Goal: Information Seeking & Learning: Learn about a topic

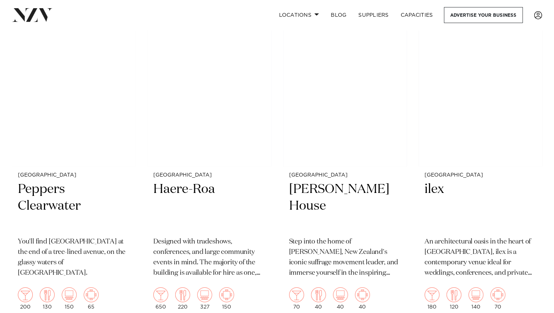
scroll to position [1339, 0]
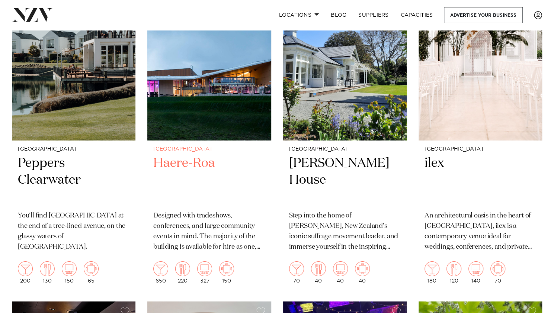
click at [191, 165] on h2 "Haere-Roa" at bounding box center [209, 180] width 112 height 50
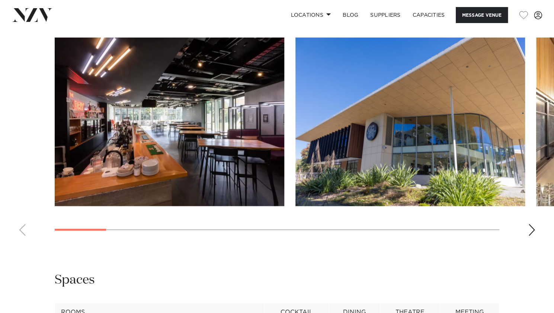
scroll to position [669, 0]
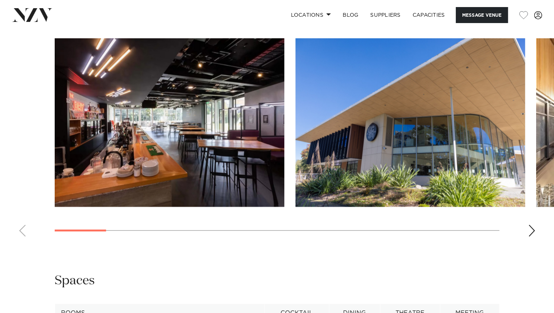
click at [534, 232] on div "Next slide" at bounding box center [531, 231] width 7 height 12
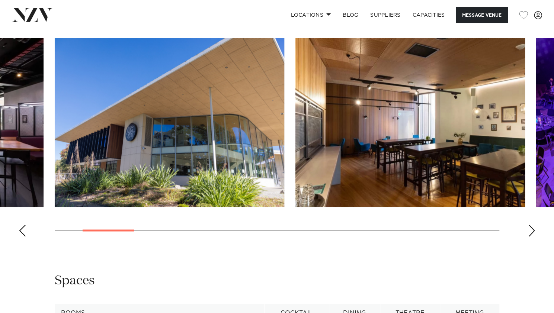
click at [534, 232] on div "Next slide" at bounding box center [531, 231] width 7 height 12
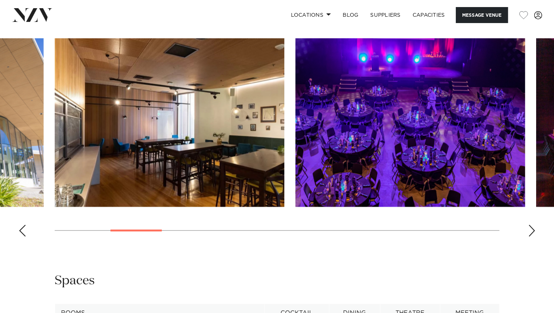
click at [534, 232] on div "Next slide" at bounding box center [531, 231] width 7 height 12
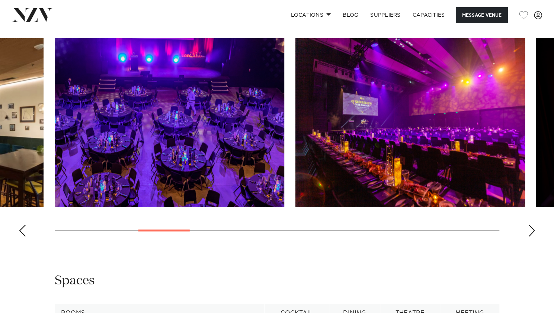
click at [534, 232] on div "Next slide" at bounding box center [531, 231] width 7 height 12
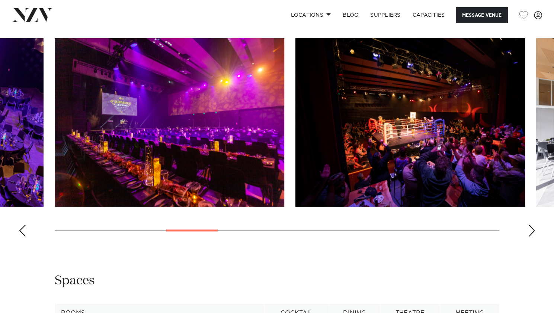
click at [534, 232] on div "Next slide" at bounding box center [531, 231] width 7 height 12
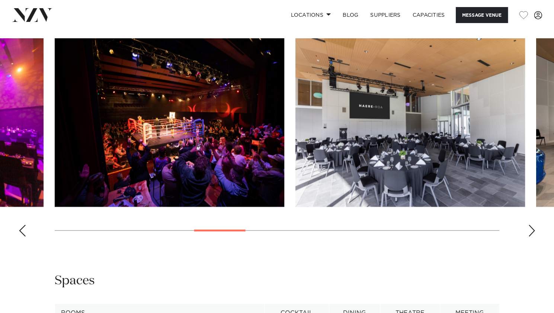
click at [534, 232] on div "Next slide" at bounding box center [531, 231] width 7 height 12
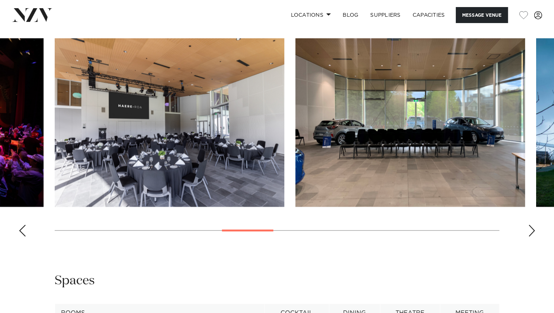
click at [534, 232] on div "Next slide" at bounding box center [531, 231] width 7 height 12
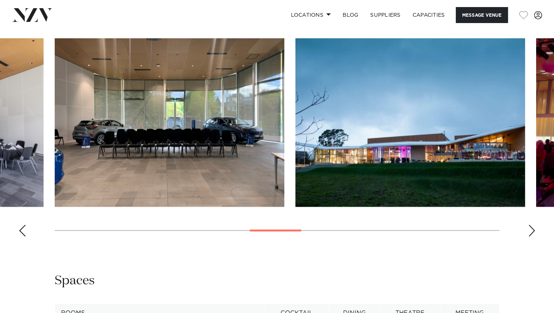
click at [534, 232] on div "Next slide" at bounding box center [531, 231] width 7 height 12
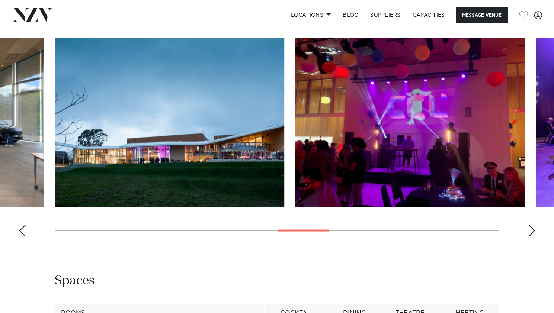
click at [534, 232] on div "Next slide" at bounding box center [531, 231] width 7 height 12
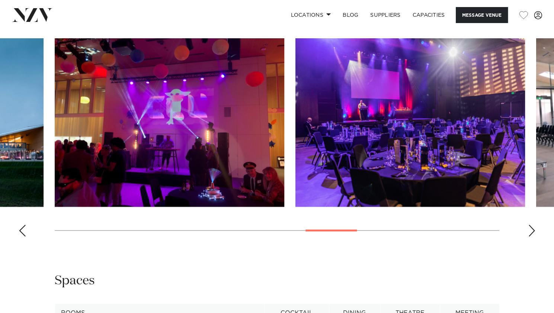
click at [534, 232] on div "Next slide" at bounding box center [531, 231] width 7 height 12
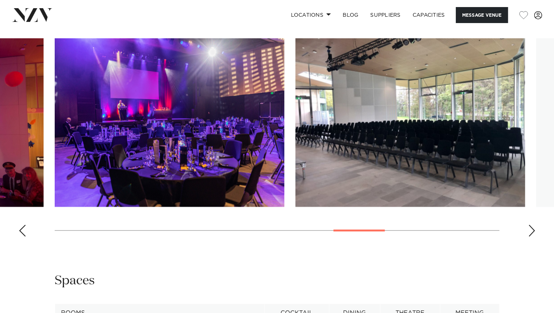
click at [534, 232] on div "Next slide" at bounding box center [531, 231] width 7 height 12
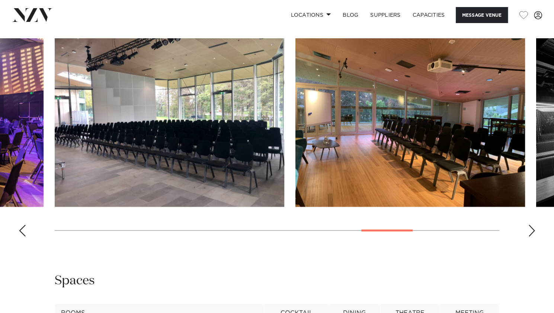
click at [534, 232] on div "Next slide" at bounding box center [531, 231] width 7 height 12
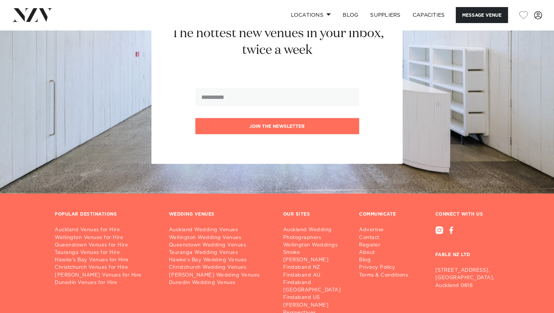
scroll to position [1212, 0]
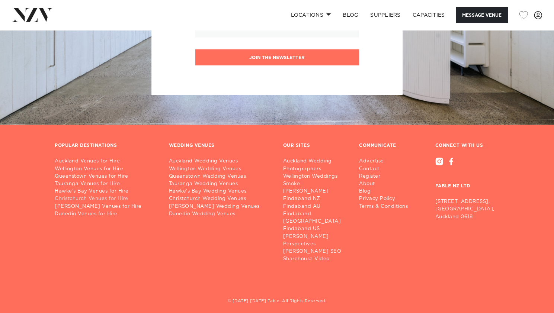
click at [90, 200] on link "Christchurch Venues for Hire" at bounding box center [106, 198] width 102 height 7
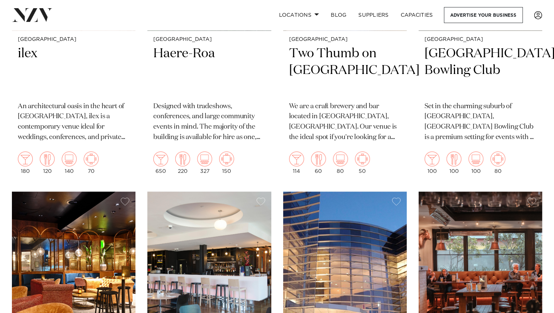
scroll to position [669, 0]
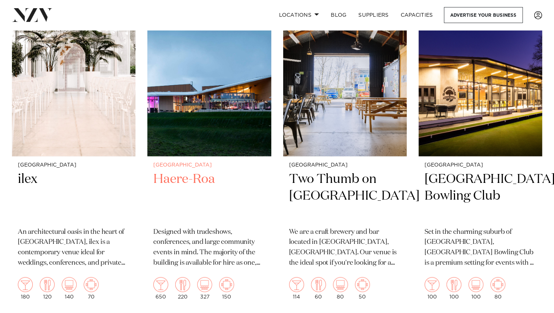
click at [177, 179] on h2 "Haere-Roa" at bounding box center [209, 196] width 112 height 50
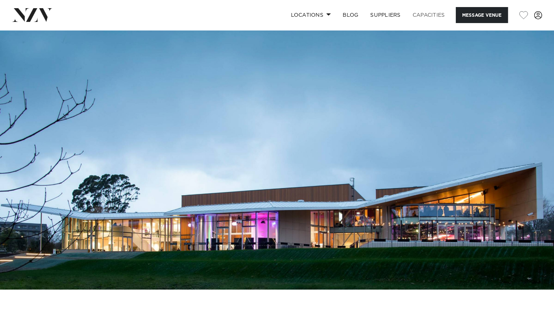
click at [423, 15] on link "Capacities" at bounding box center [428, 15] width 44 height 16
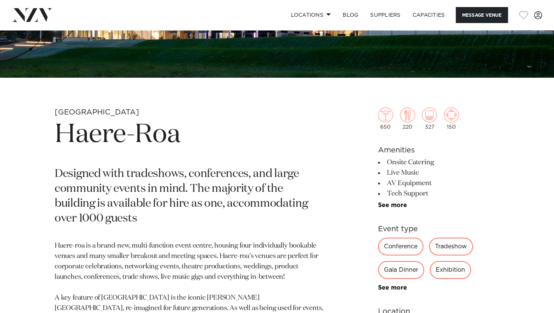
scroll to position [223, 0]
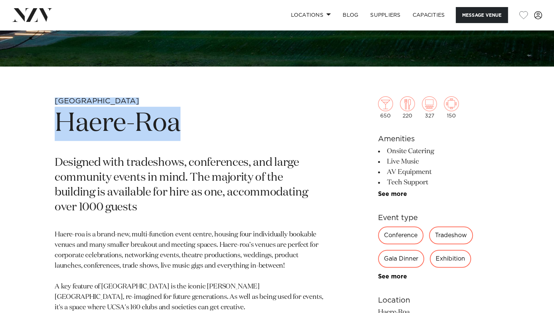
drag, startPoint x: 55, startPoint y: 100, endPoint x: 189, endPoint y: 126, distance: 136.7
click at [189, 126] on section "Christchurch Haere-Roa Designed with tradeshows, conferences, and large communi…" at bounding box center [190, 269] width 270 height 346
drag, startPoint x: 219, startPoint y: 115, endPoint x: 219, endPoint y: 151, distance: 36.4
click at [219, 115] on h1 "Haere-Roa" at bounding box center [190, 124] width 270 height 34
click at [76, 122] on h1 "Haere-Roa" at bounding box center [190, 124] width 270 height 34
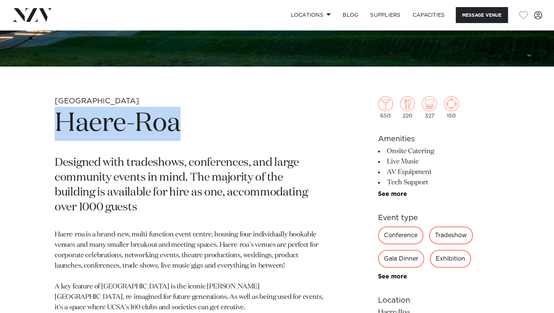
drag, startPoint x: 59, startPoint y: 120, endPoint x: 177, endPoint y: 122, distance: 118.6
click at [177, 122] on h1 "Haere-Roa" at bounding box center [190, 124] width 270 height 34
copy h1 "Haere-Roa"
